Goal: Find specific page/section: Find specific page/section

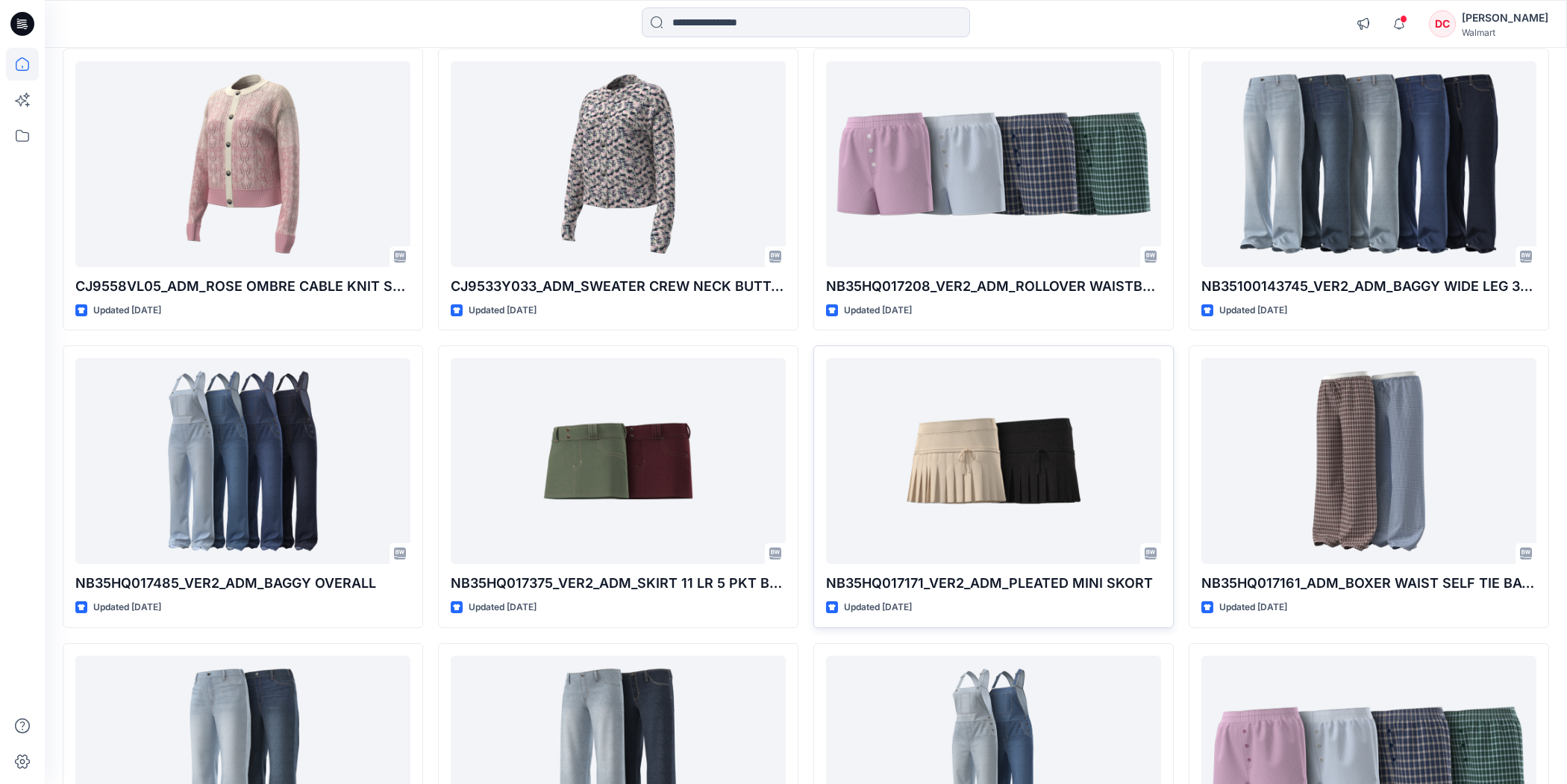
scroll to position [7005, 0]
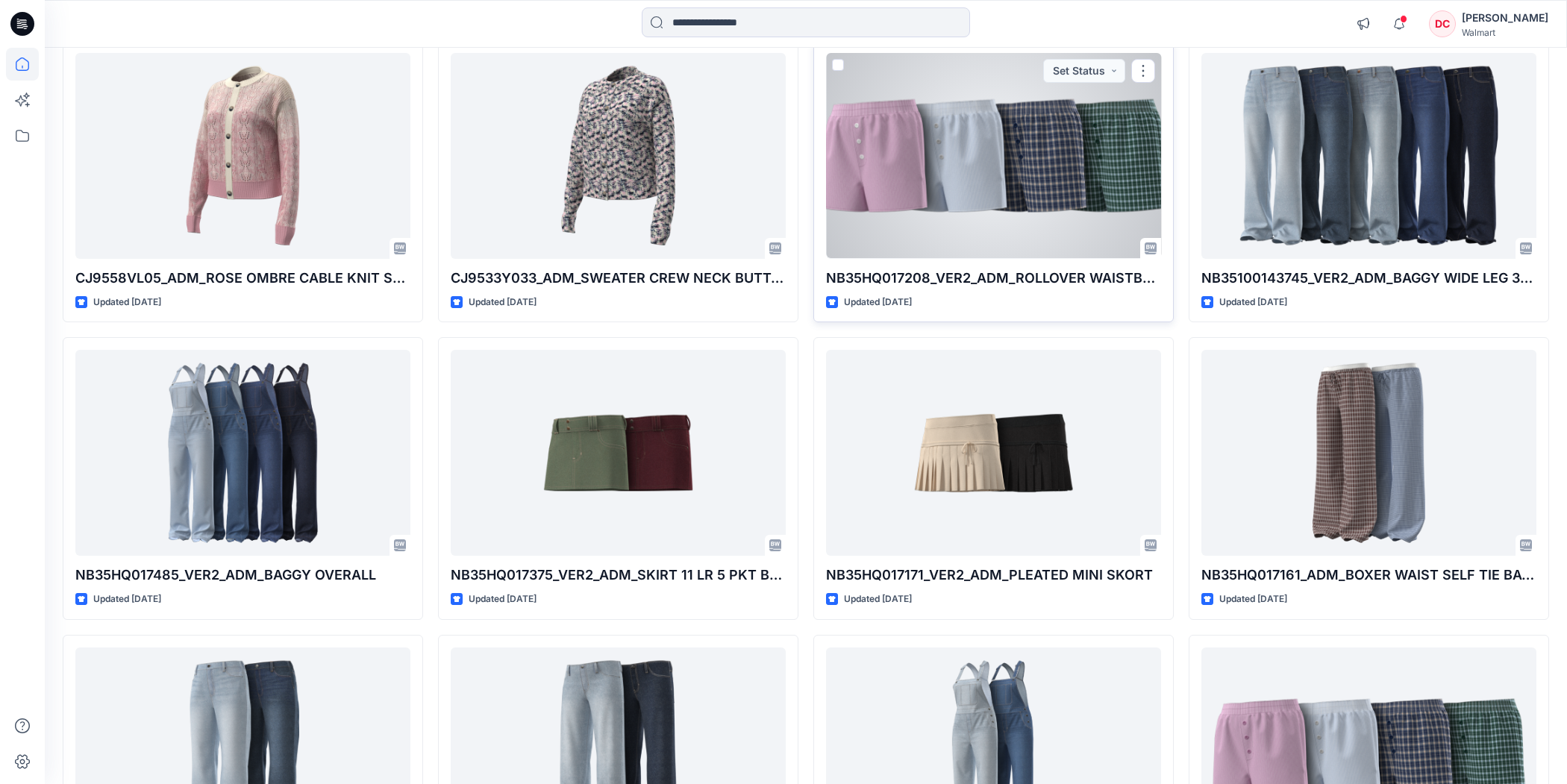
click at [960, 194] on div at bounding box center [994, 156] width 335 height 206
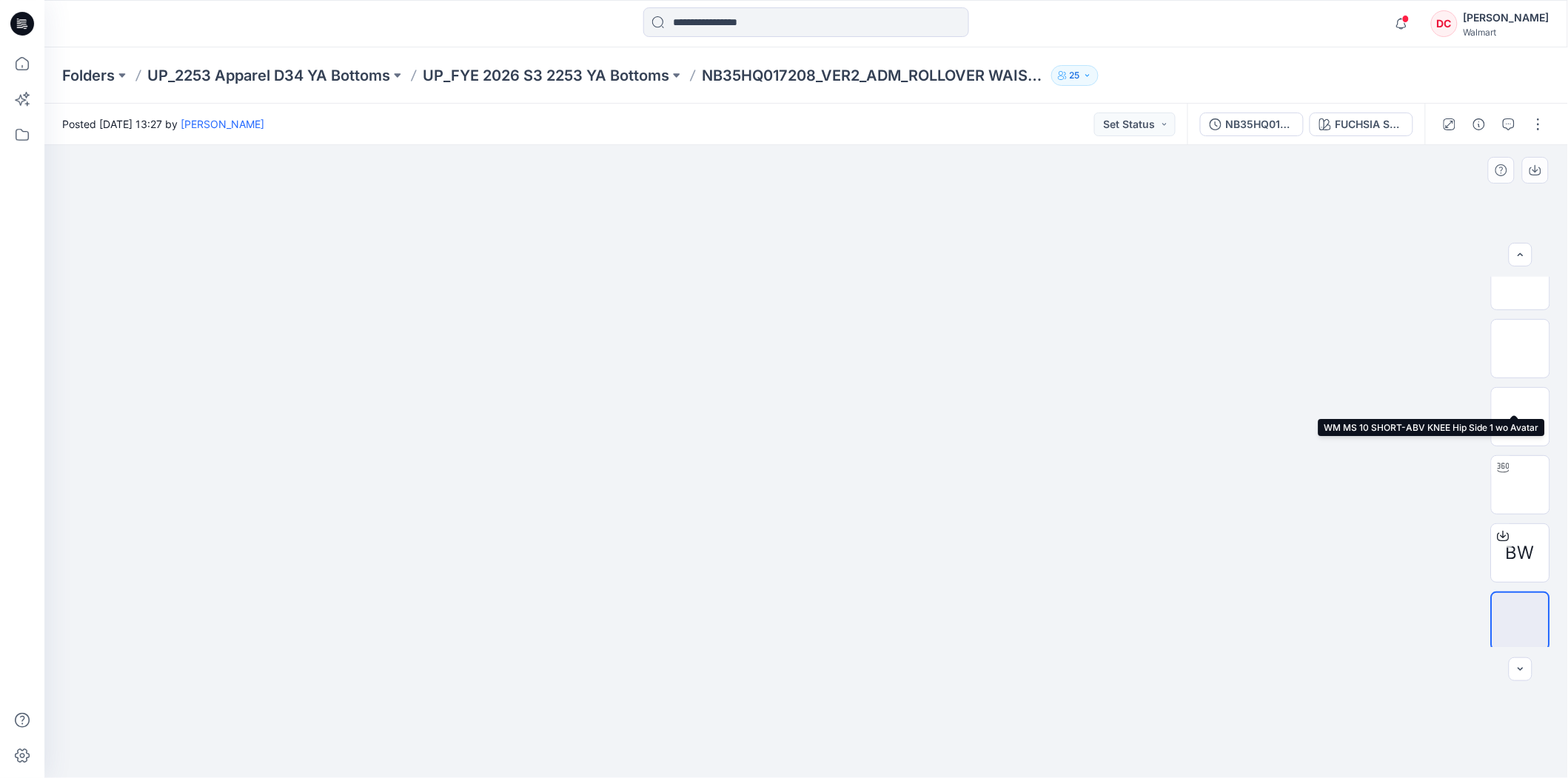
scroll to position [97, 0]
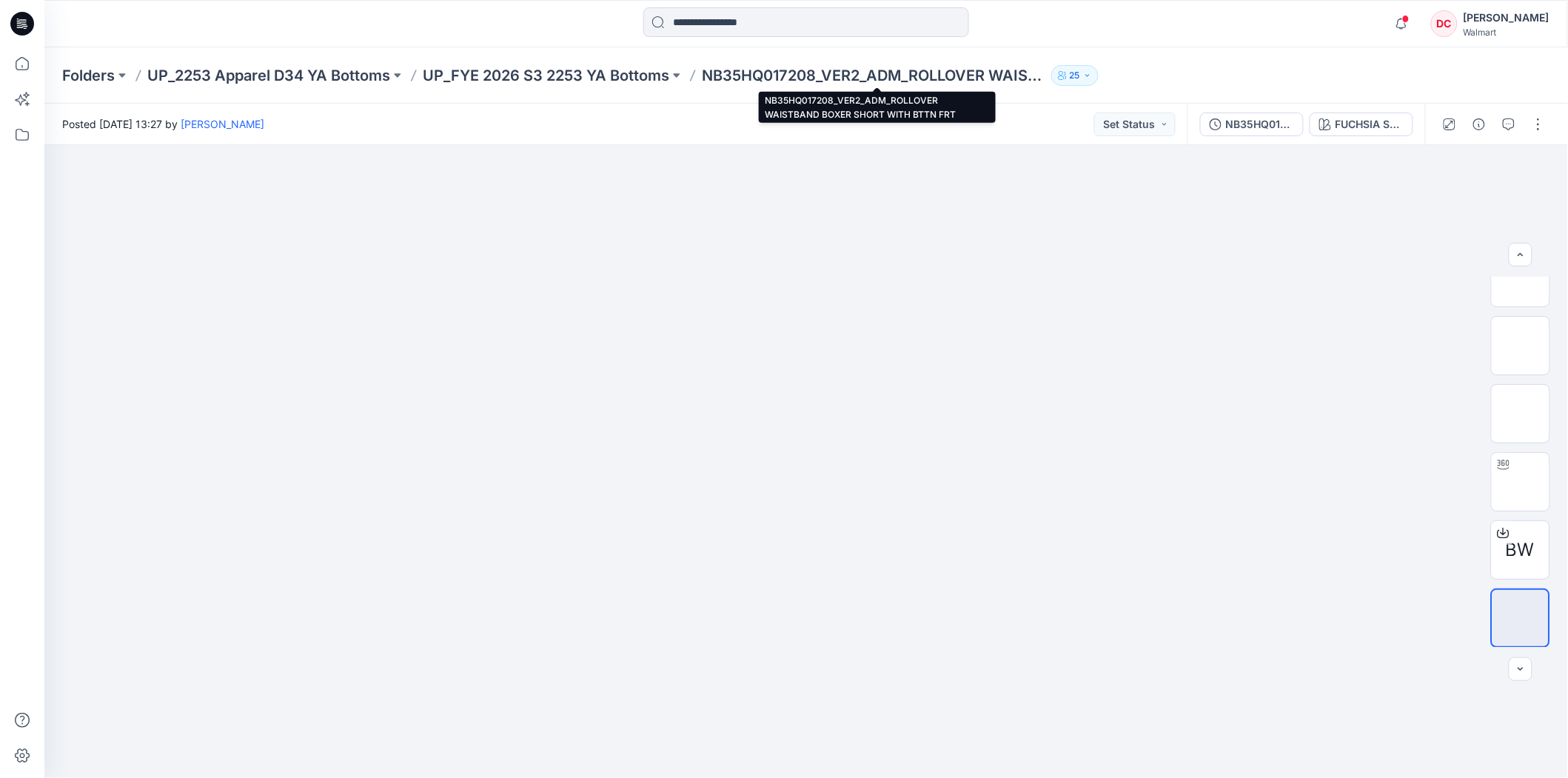
click at [814, 74] on p "NB35HQ017208_VER2_ADM_ROLLOVER WAISTBAND BOXER SHORT WITH BTTN FRT" at bounding box center [873, 76] width 344 height 21
drag, startPoint x: 818, startPoint y: 75, endPoint x: 711, endPoint y: 77, distance: 107.0
click at [711, 77] on p "NB35HQ017208_VER2_ADM_ROLLOVER WAISTBAND BOXER SHORT WITH BTTN FRT" at bounding box center [873, 76] width 344 height 21
copy p "NB35HQ017208"
click at [819, 77] on p "NB35HQ017208_VER2_ADM_ROLLOVER WAISTBAND BOXER SHORT WITH BTTN FRT" at bounding box center [873, 76] width 344 height 21
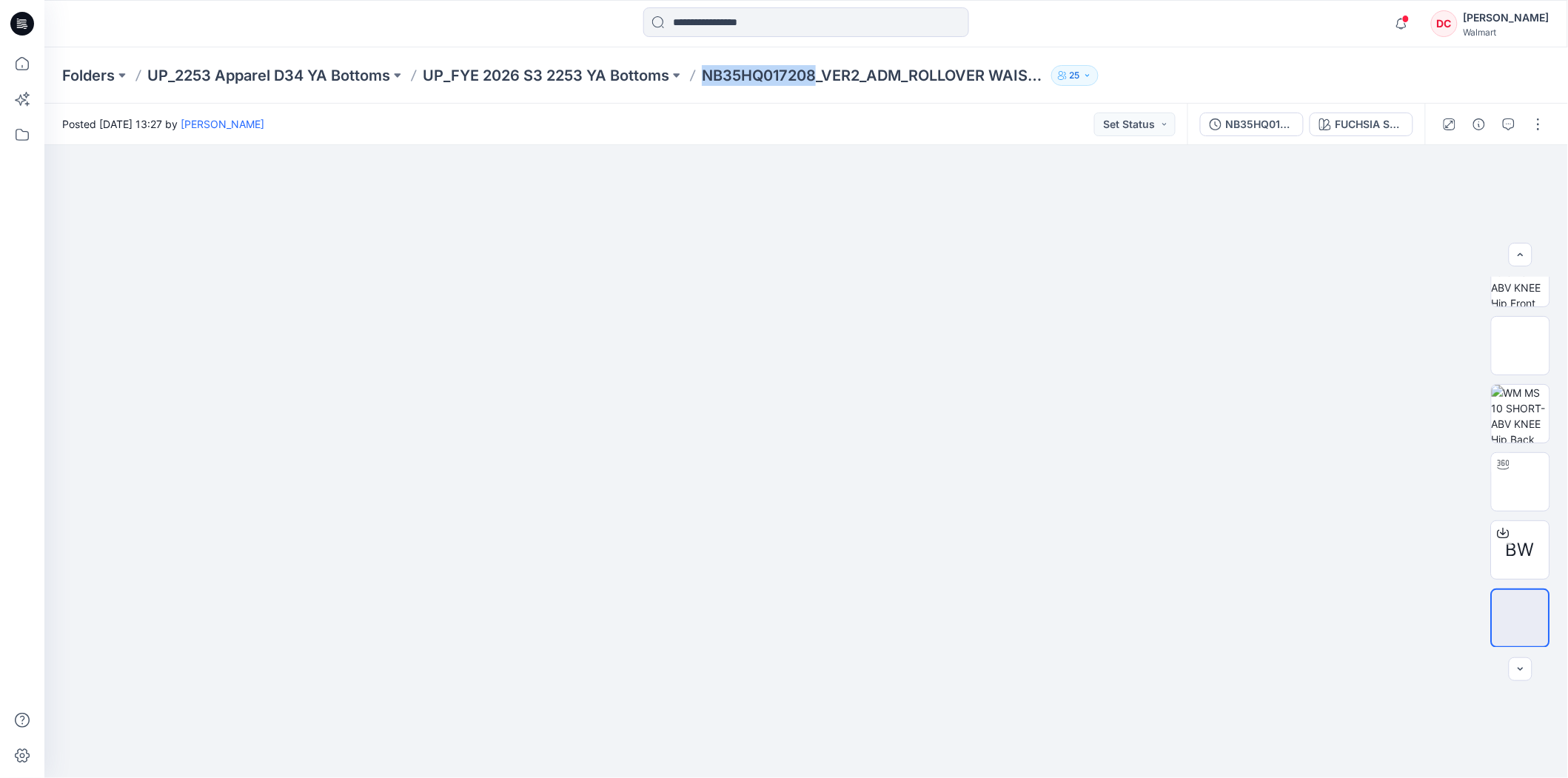
drag, startPoint x: 818, startPoint y: 78, endPoint x: 710, endPoint y: 76, distance: 108.0
click at [710, 76] on p "NB35HQ017208_VER2_ADM_ROLLOVER WAISTBAND BOXER SHORT WITH BTTN FRT" at bounding box center [873, 76] width 344 height 21
copy p "NB35HQ017208"
click at [16, 65] on icon at bounding box center [23, 64] width 13 height 13
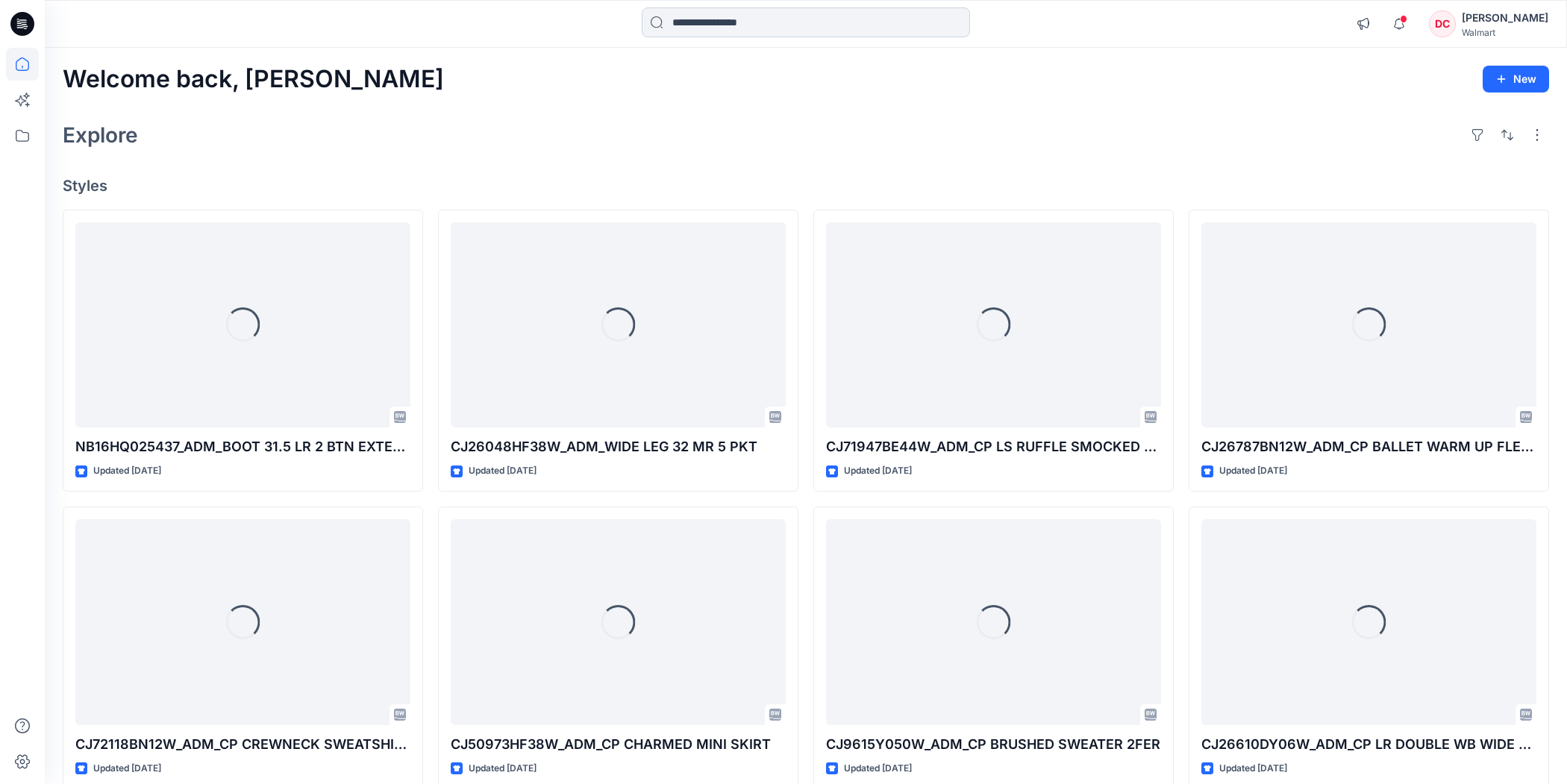
click at [689, 25] on input at bounding box center [806, 22] width 329 height 30
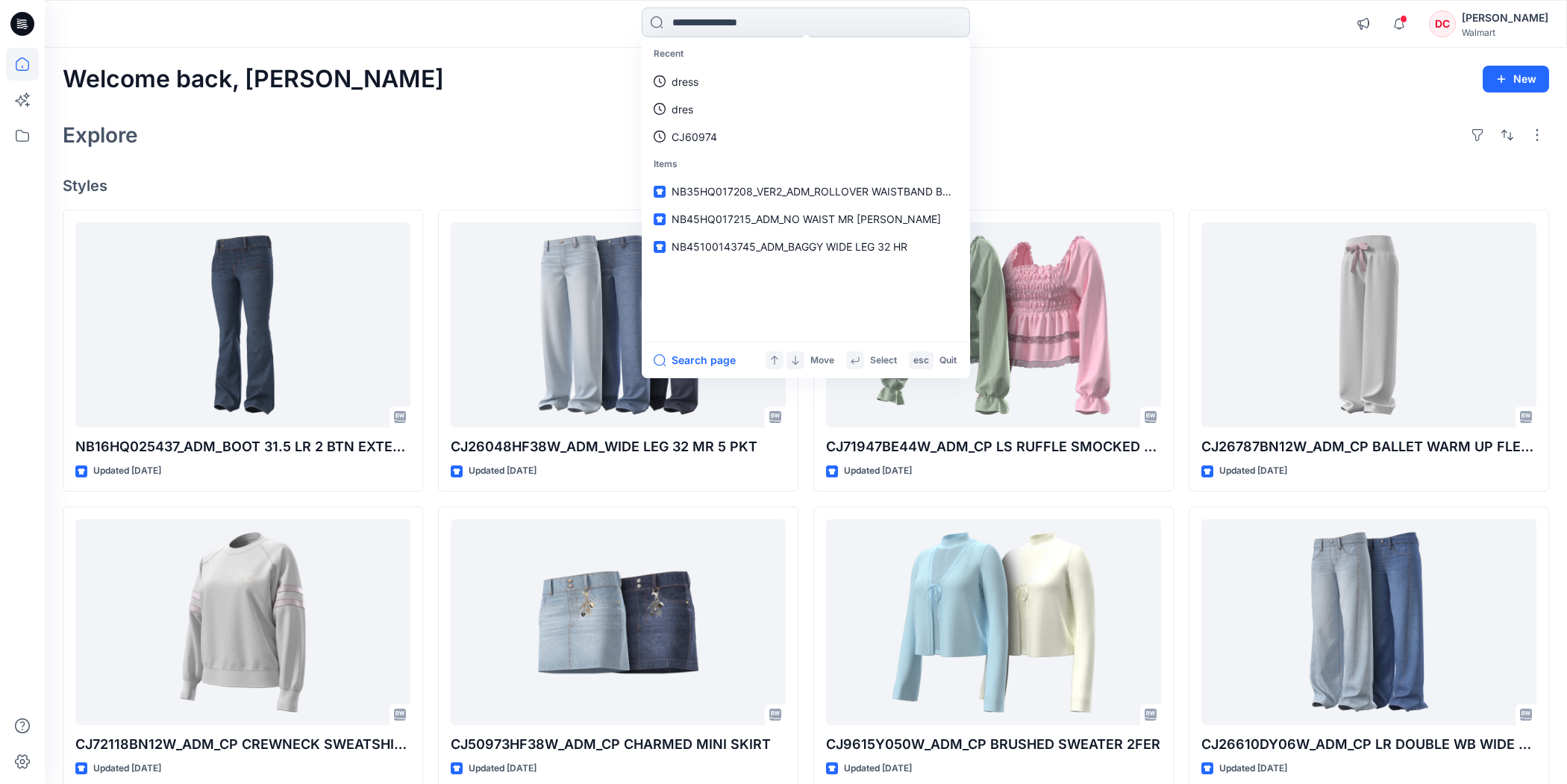
paste input "**********"
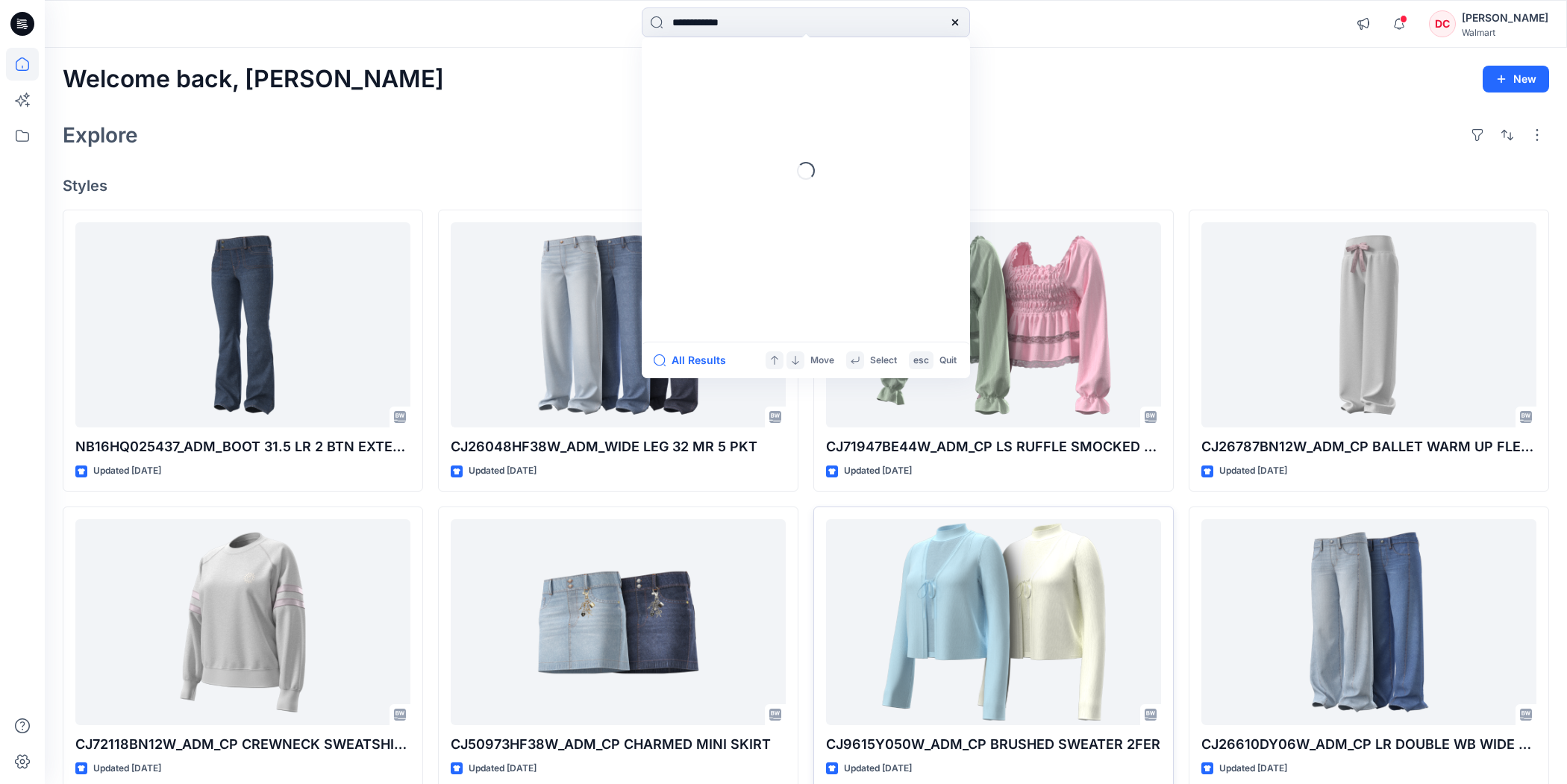
type input "**********"
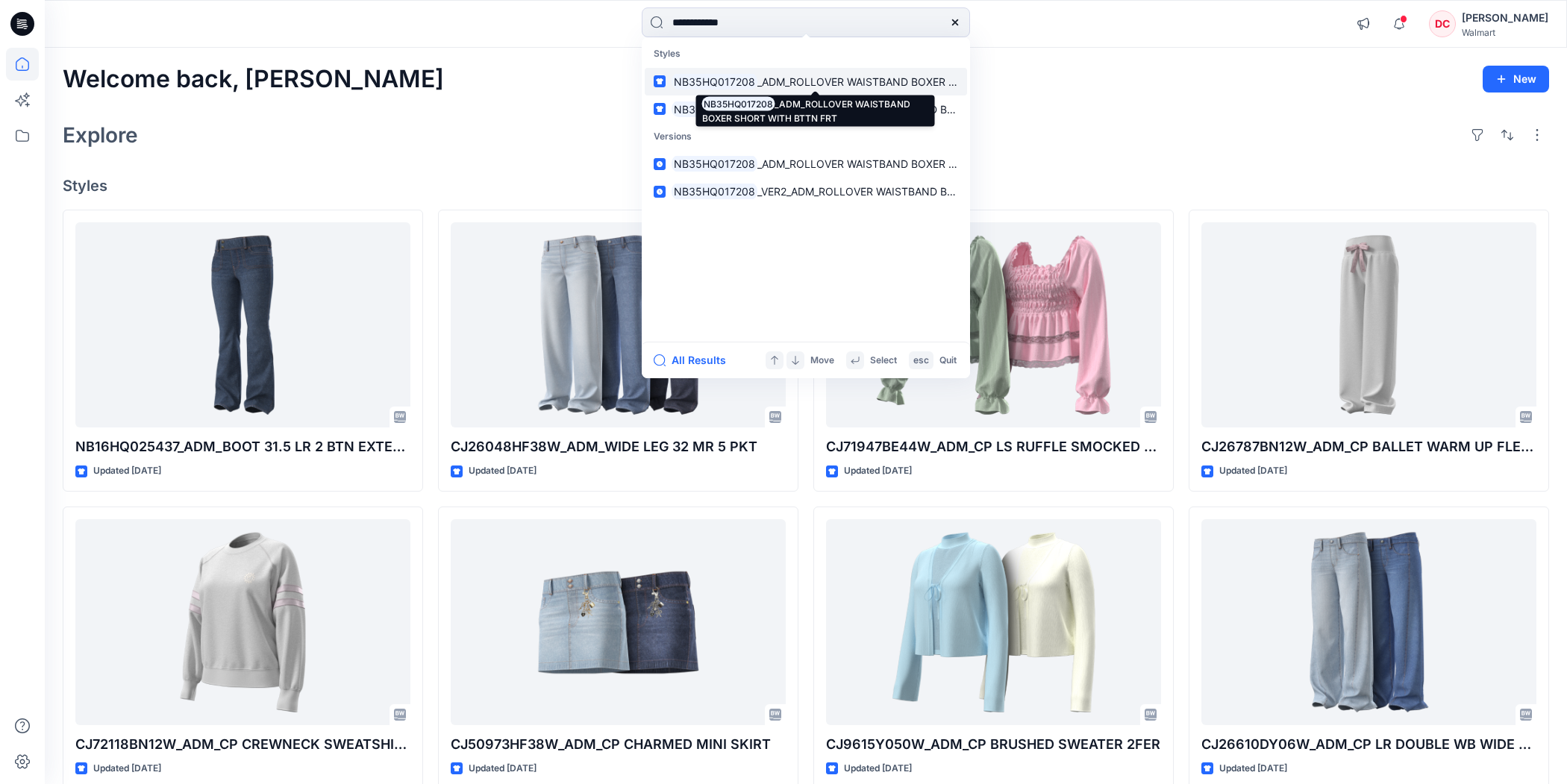
click at [867, 81] on span "_ADM_ROLLOVER WAISTBAND BOXER SHORT WITH BTTN FRT" at bounding box center [912, 81] width 311 height 13
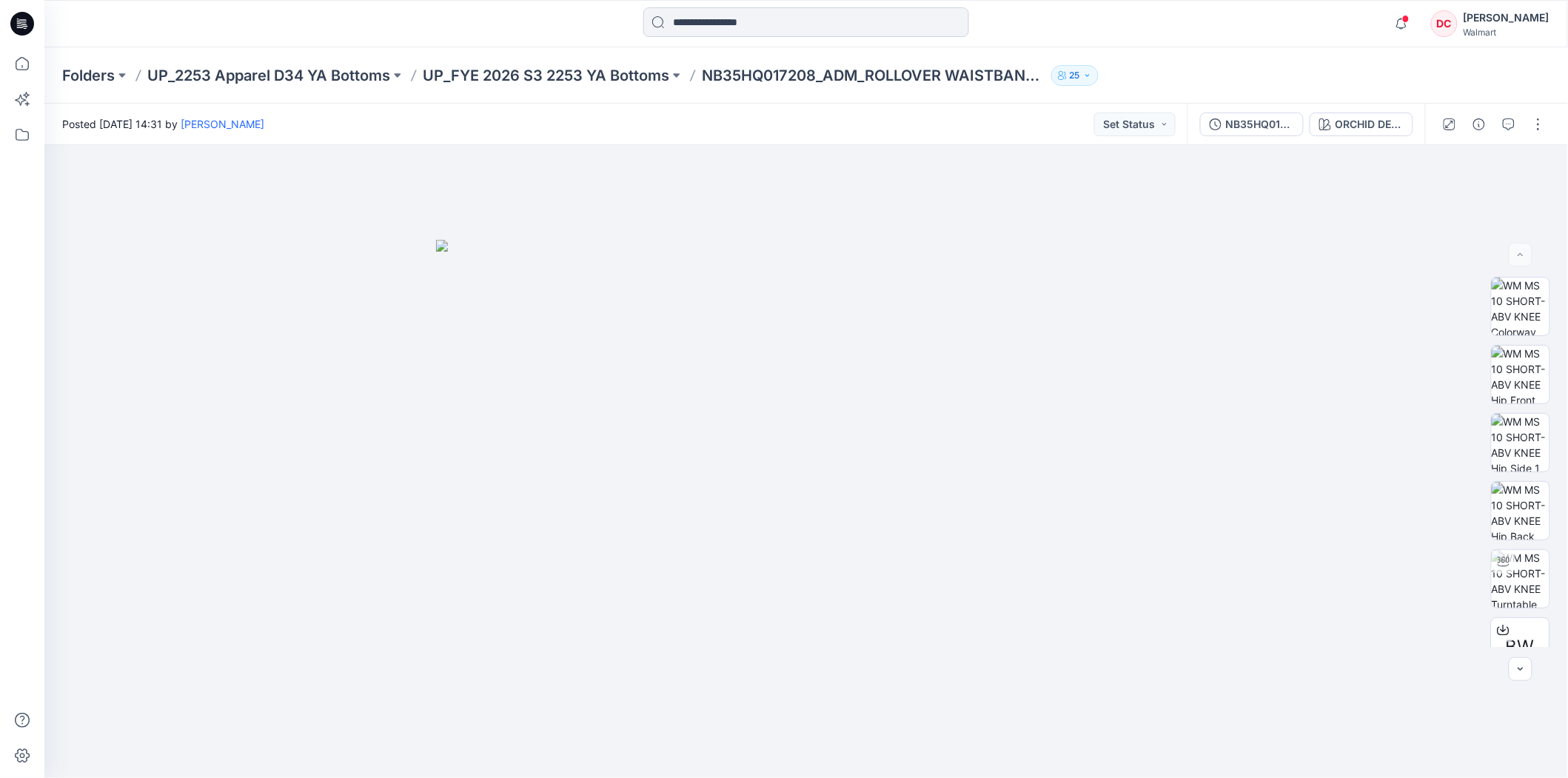
click at [687, 28] on input at bounding box center [807, 22] width 326 height 29
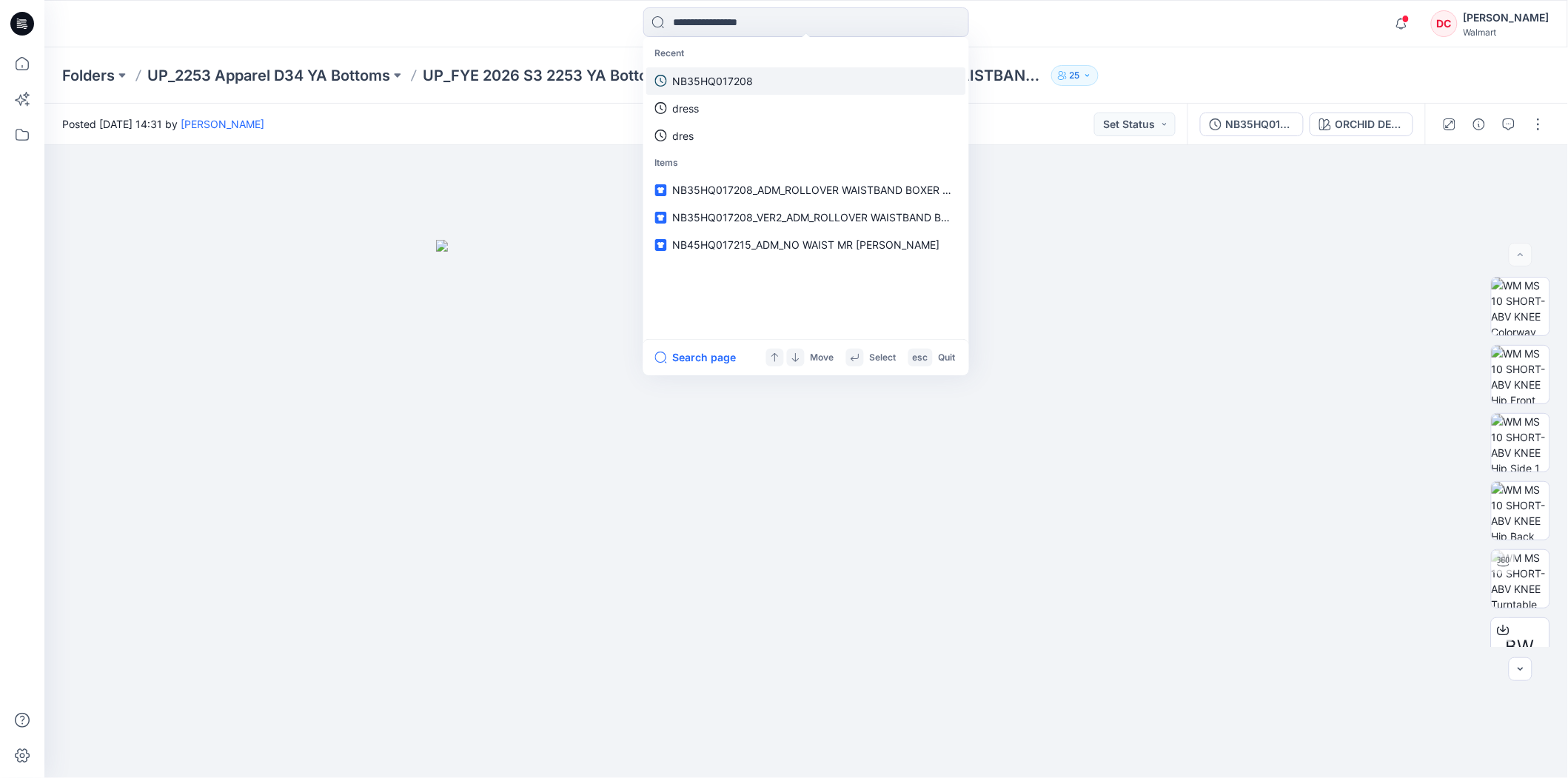
click at [697, 78] on p "NB35HQ017208" at bounding box center [713, 81] width 81 height 16
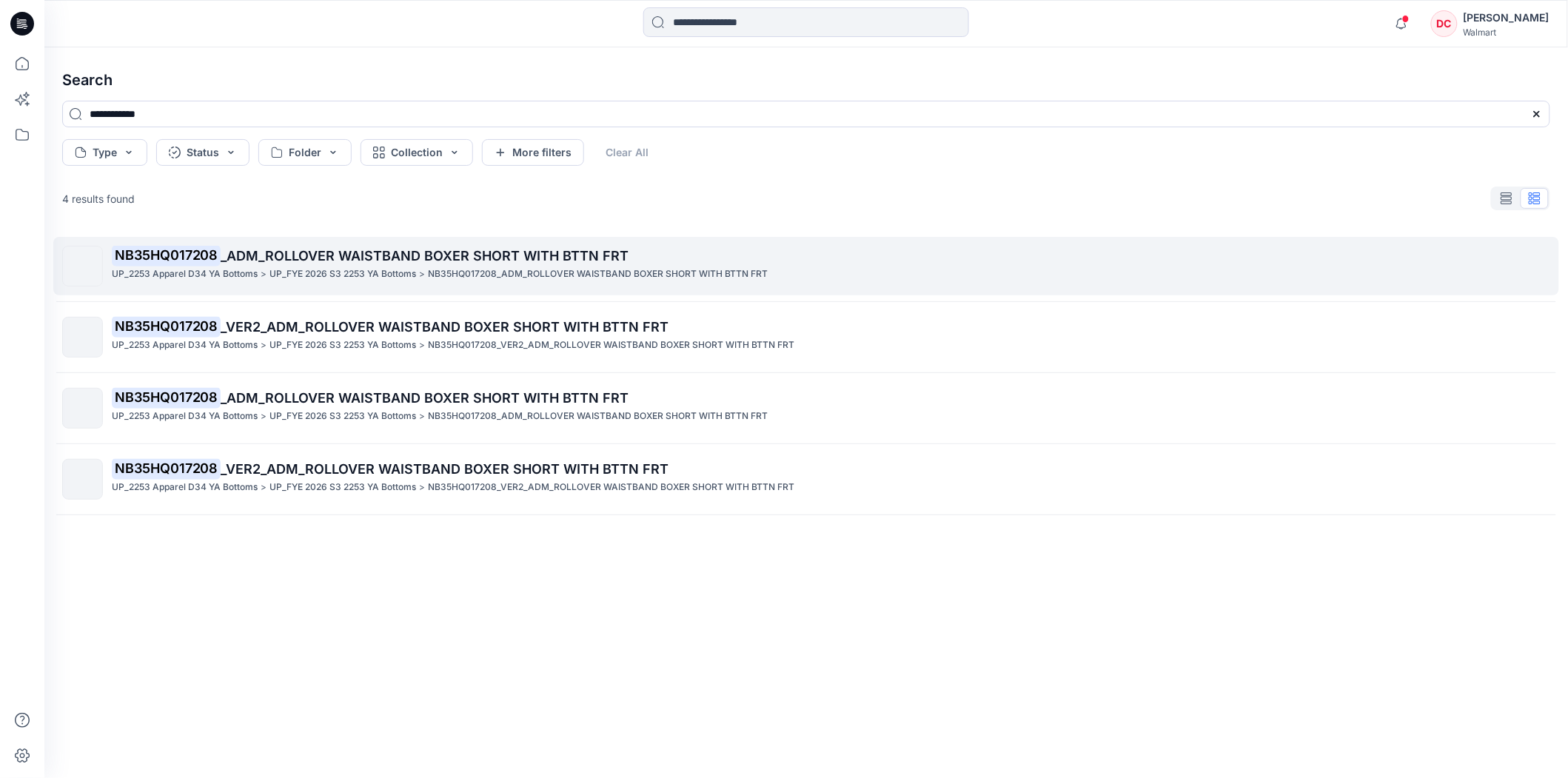
click at [412, 259] on span "_ADM_ROLLOVER WAISTBAND BOXER SHORT WITH BTTN FRT" at bounding box center [424, 255] width 408 height 16
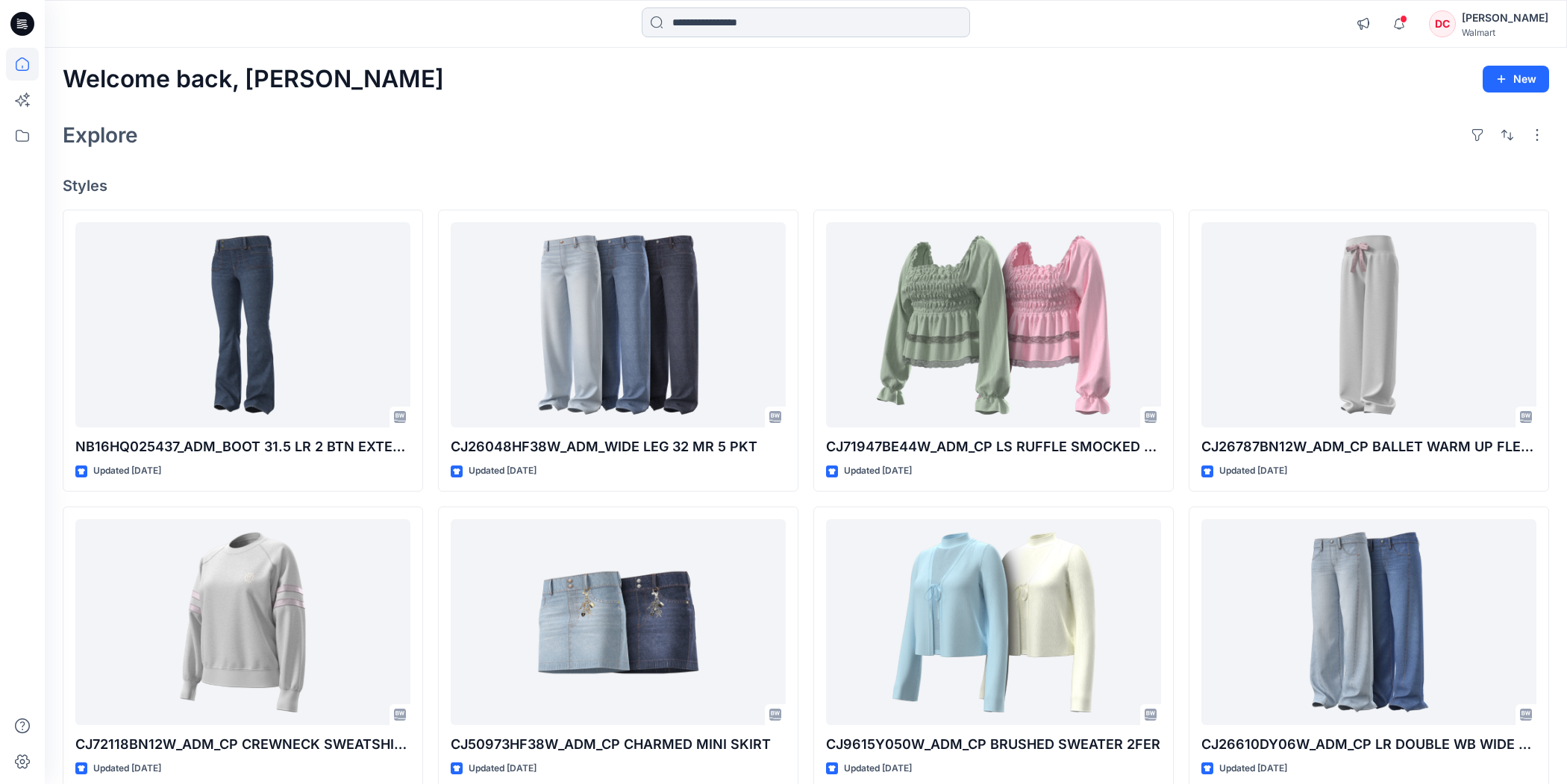
click at [697, 20] on input at bounding box center [806, 22] width 329 height 30
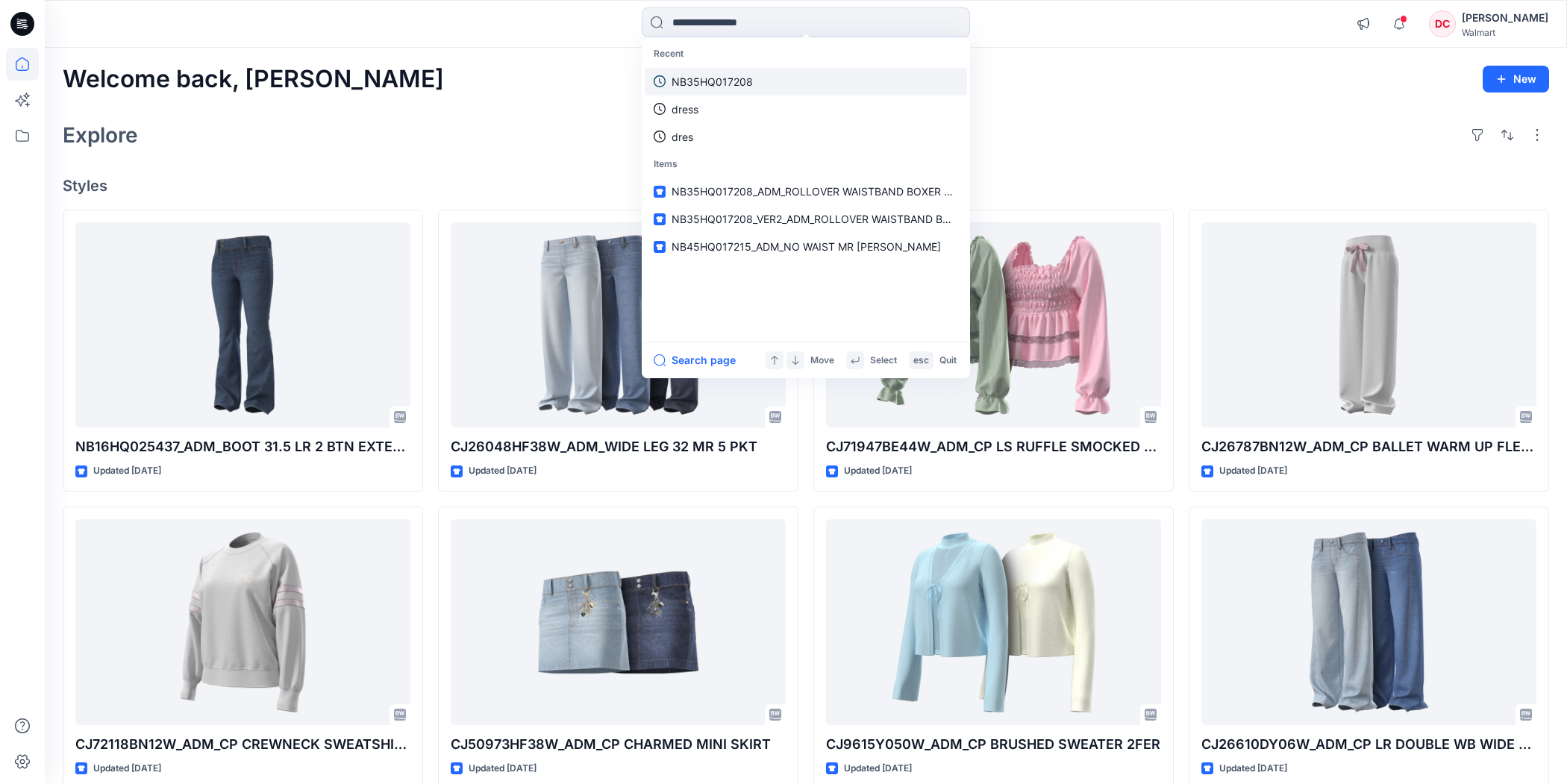
click at [707, 80] on p "NB35HQ017208" at bounding box center [712, 81] width 81 height 16
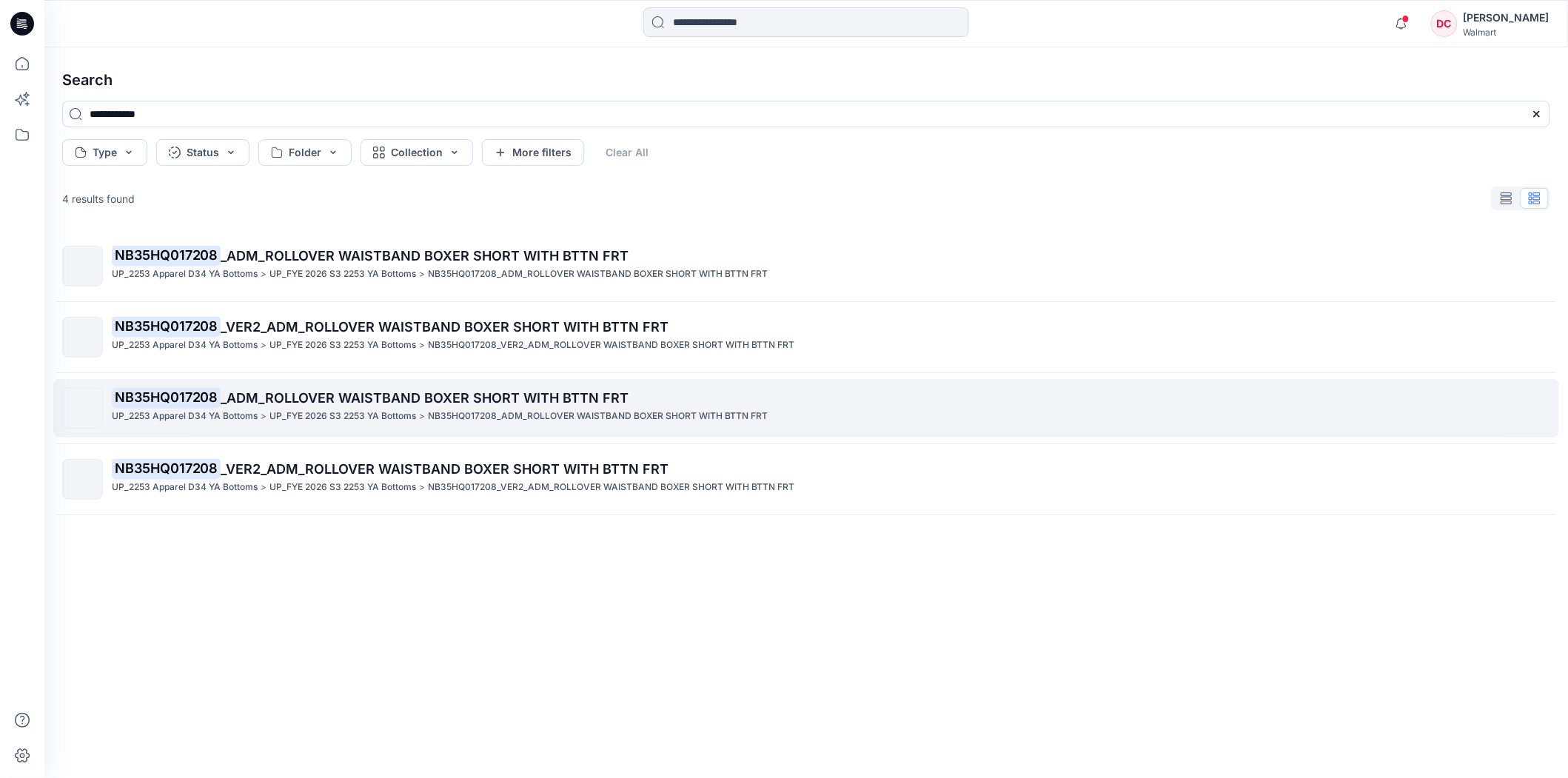
click at [433, 398] on span "_ADM_ROLLOVER WAISTBAND BOXER SHORT WITH BTTN FRT" at bounding box center [424, 397] width 408 height 16
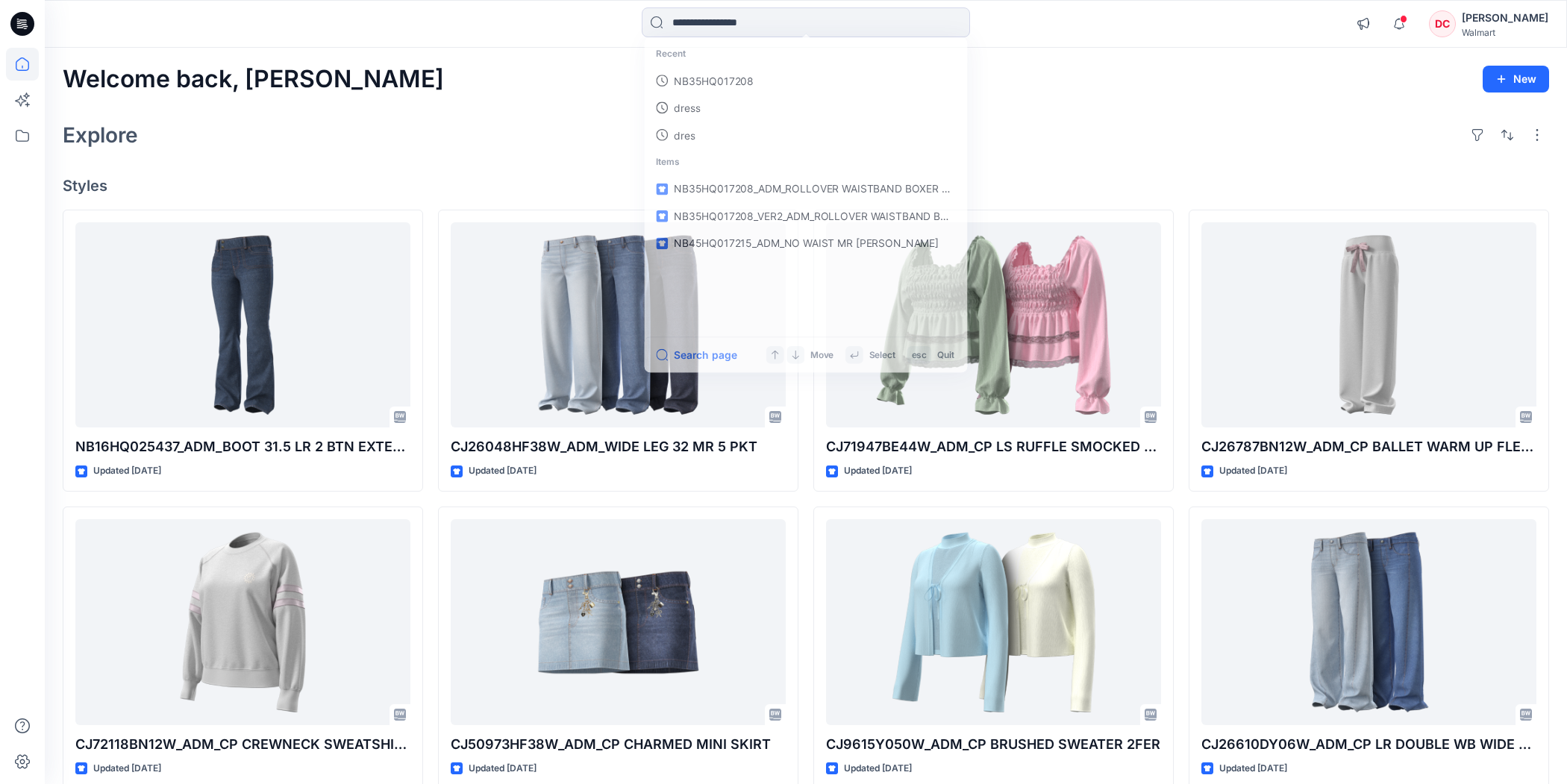
drag, startPoint x: 678, startPoint y: 20, endPoint x: 700, endPoint y: 55, distance: 41.3
click at [679, 21] on input at bounding box center [806, 22] width 329 height 30
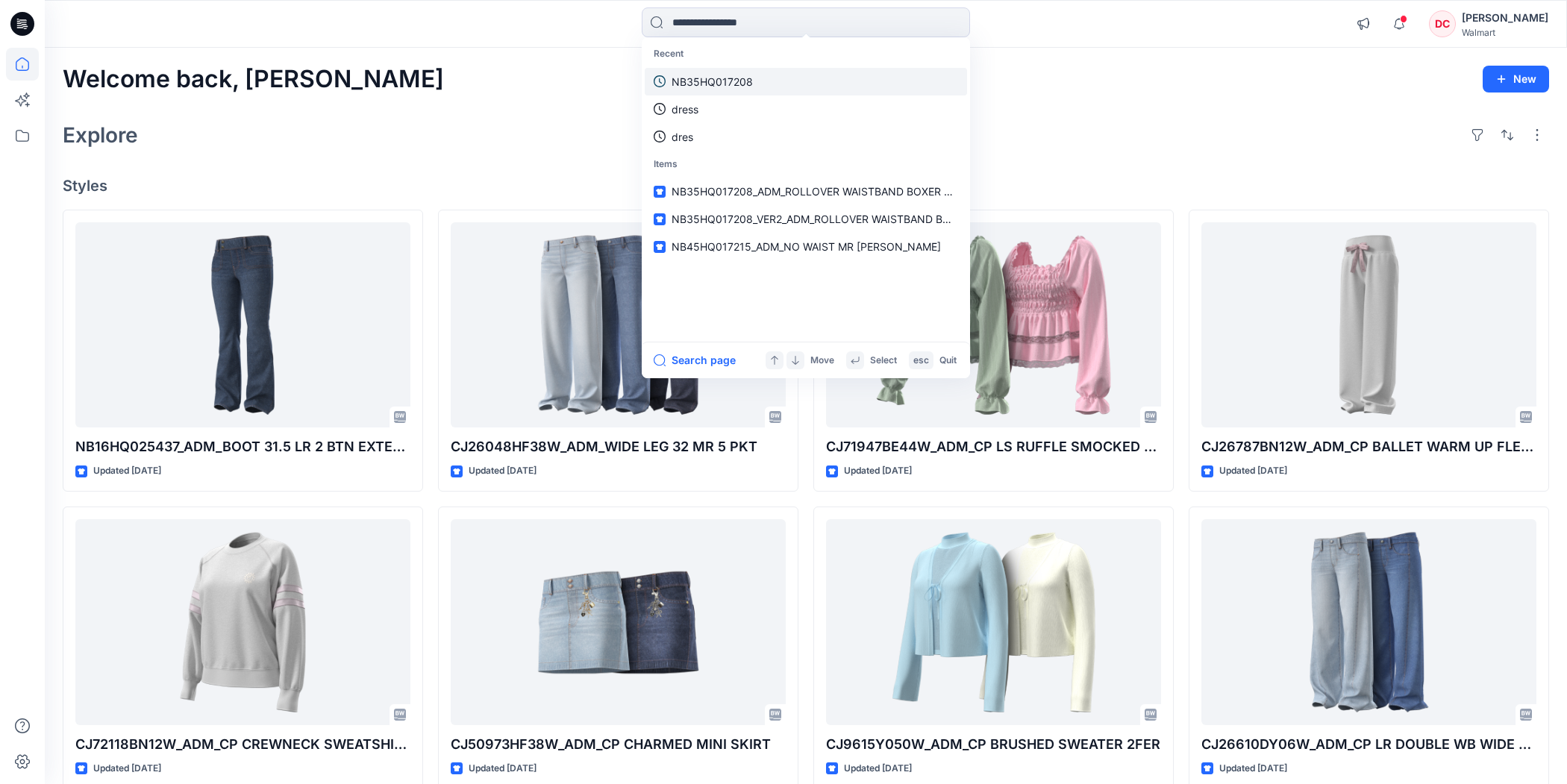
click at [706, 83] on p "NB35HQ017208" at bounding box center [712, 81] width 81 height 16
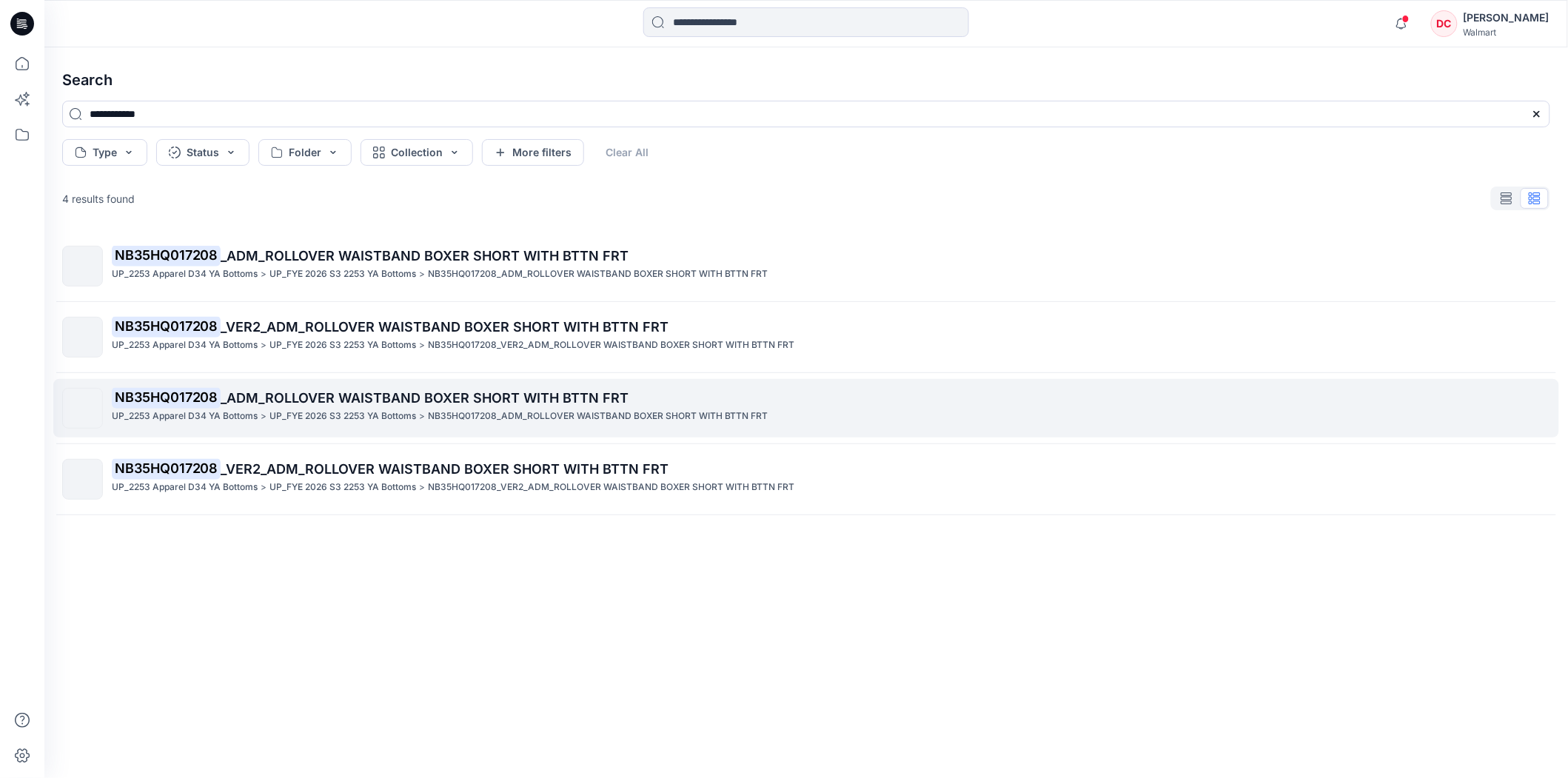
click at [343, 397] on span "_ADM_ROLLOVER WAISTBAND BOXER SHORT WITH BTTN FRT" at bounding box center [424, 397] width 408 height 16
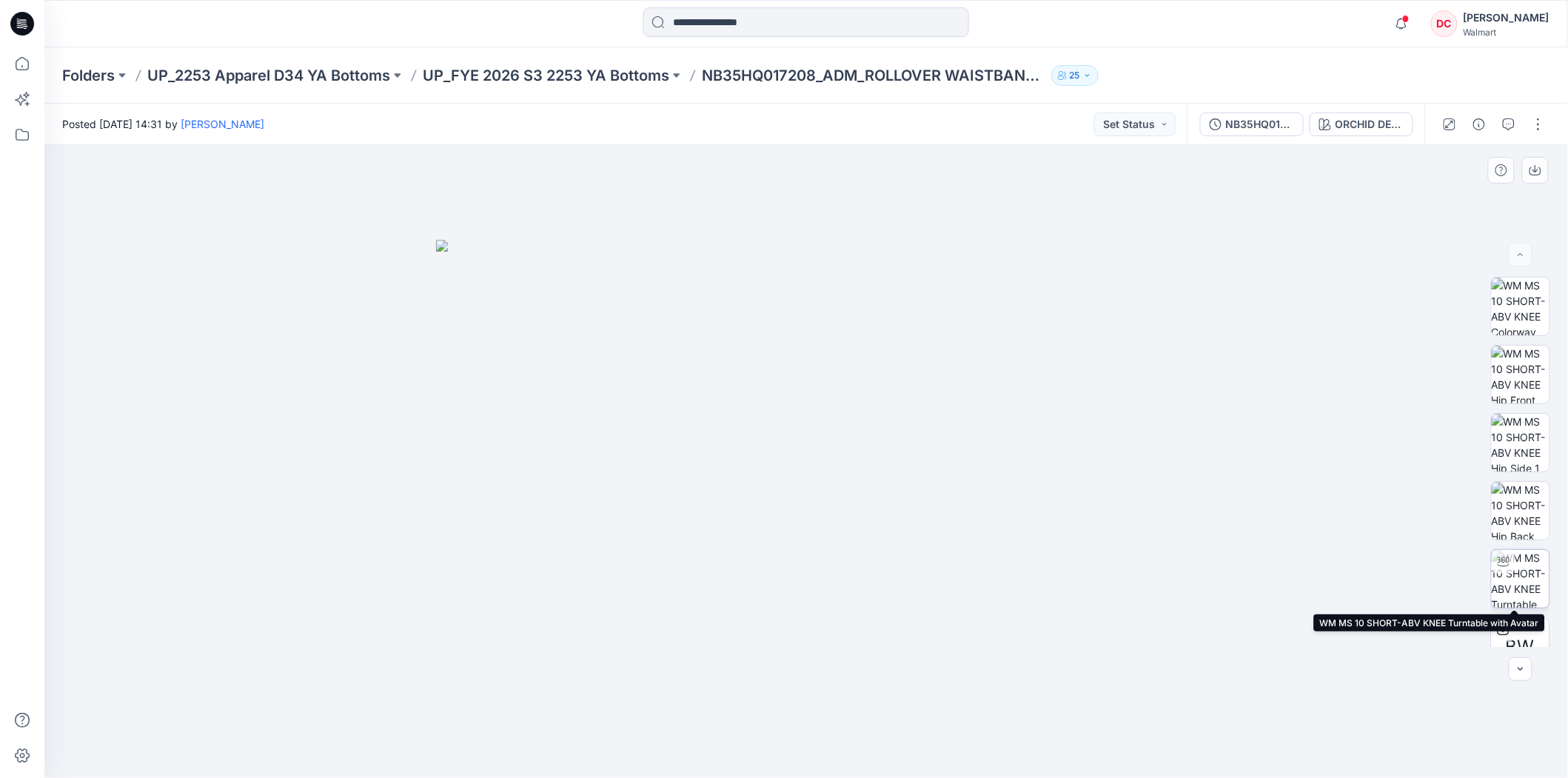
click at [1514, 557] on img at bounding box center [1520, 579] width 58 height 58
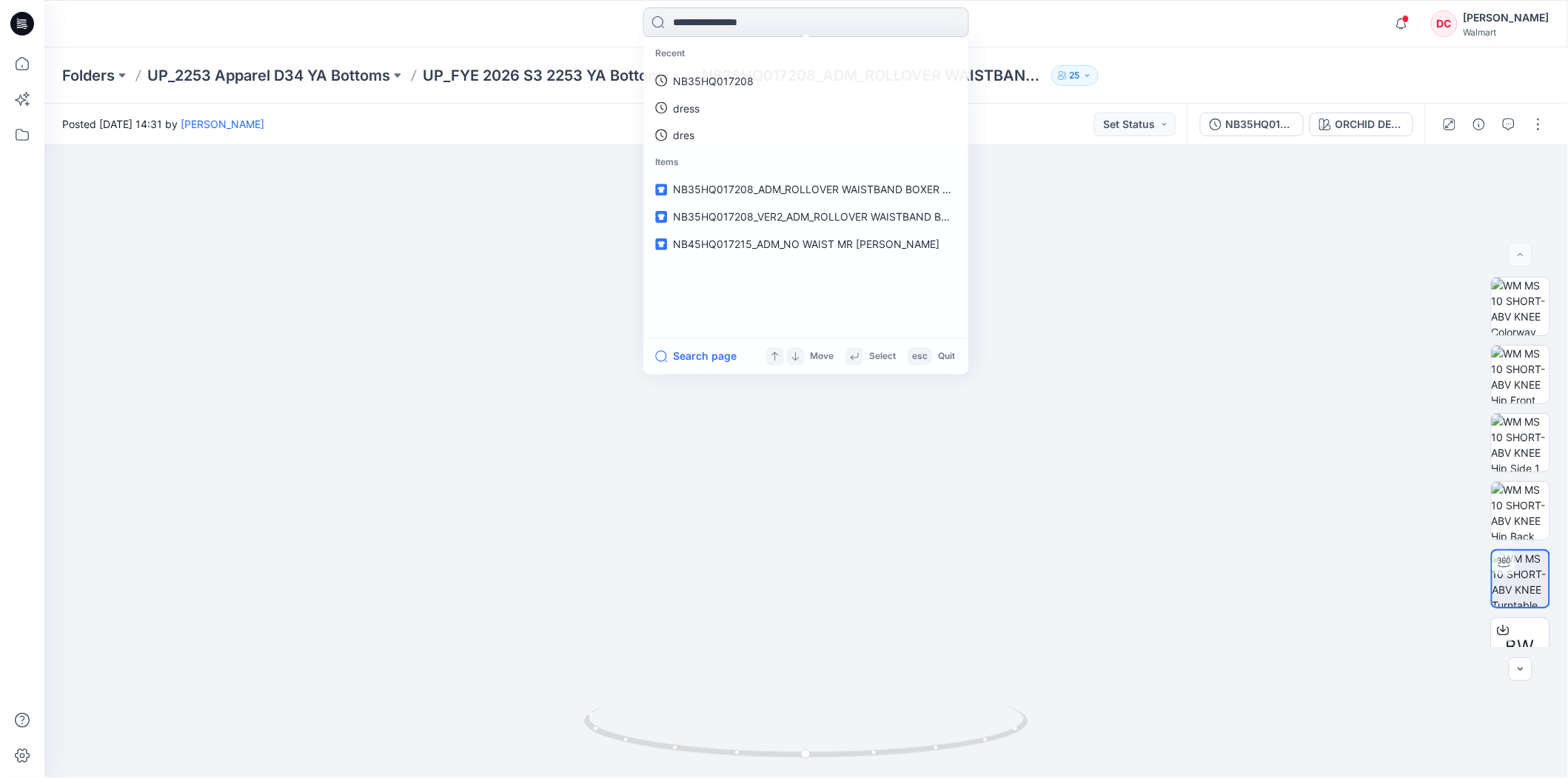
click at [698, 24] on input at bounding box center [807, 22] width 326 height 29
click at [710, 78] on p "NB35HQ017208" at bounding box center [713, 81] width 81 height 16
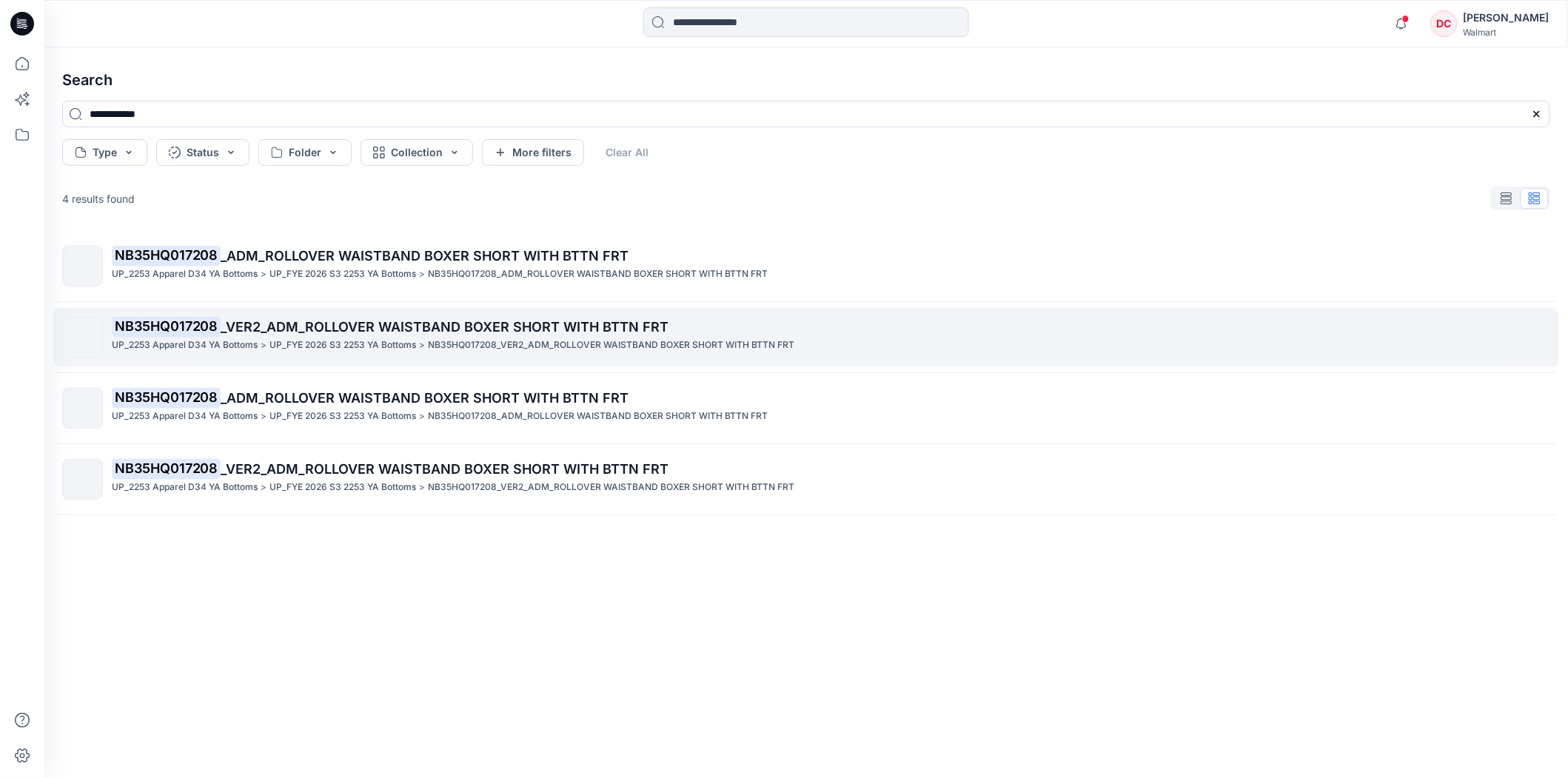
click at [366, 330] on span "_VER2_ADM_ROLLOVER WAISTBAND BOXER SHORT WITH BTTN FRT" at bounding box center [445, 327] width 448 height 16
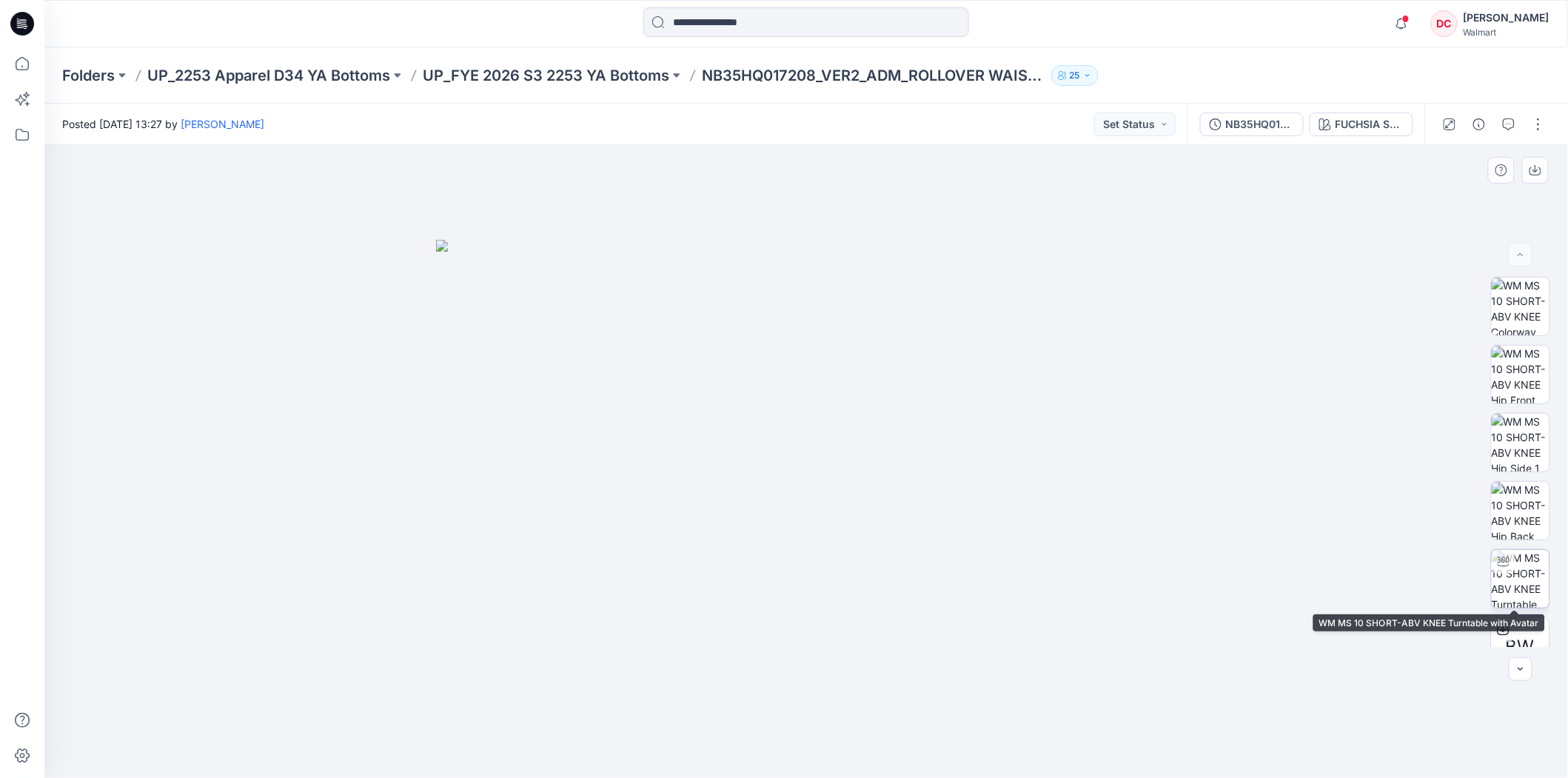
click at [1523, 555] on img at bounding box center [1520, 579] width 58 height 58
